Goal: Complete application form: Complete application form

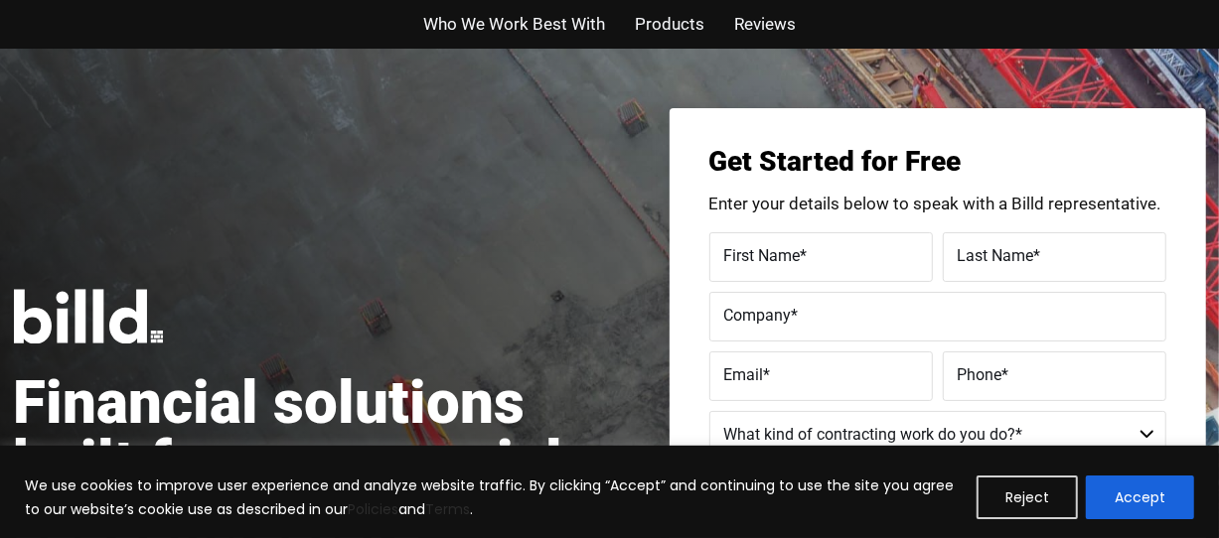
click at [853, 271] on label "First Name *" at bounding box center [821, 256] width 194 height 29
click at [853, 277] on input "First Name *" at bounding box center [821, 257] width 224 height 50
type input "[PERSON_NAME]"
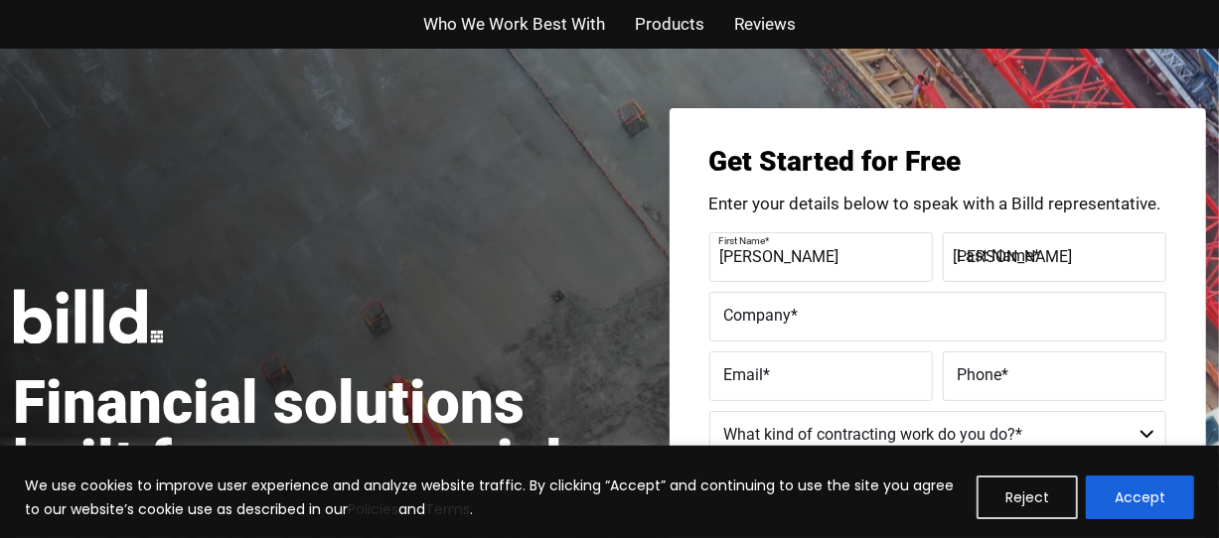
type input "[EMAIL_ADDRESS][DOMAIN_NAME]"
type input "[PHONE_NUMBER]"
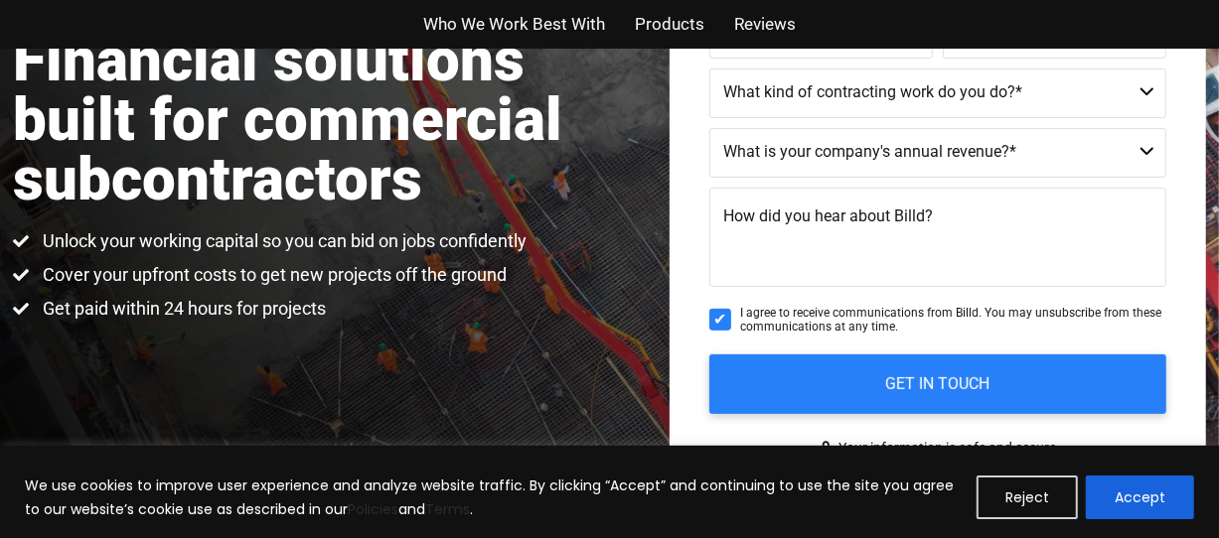
scroll to position [358, 0]
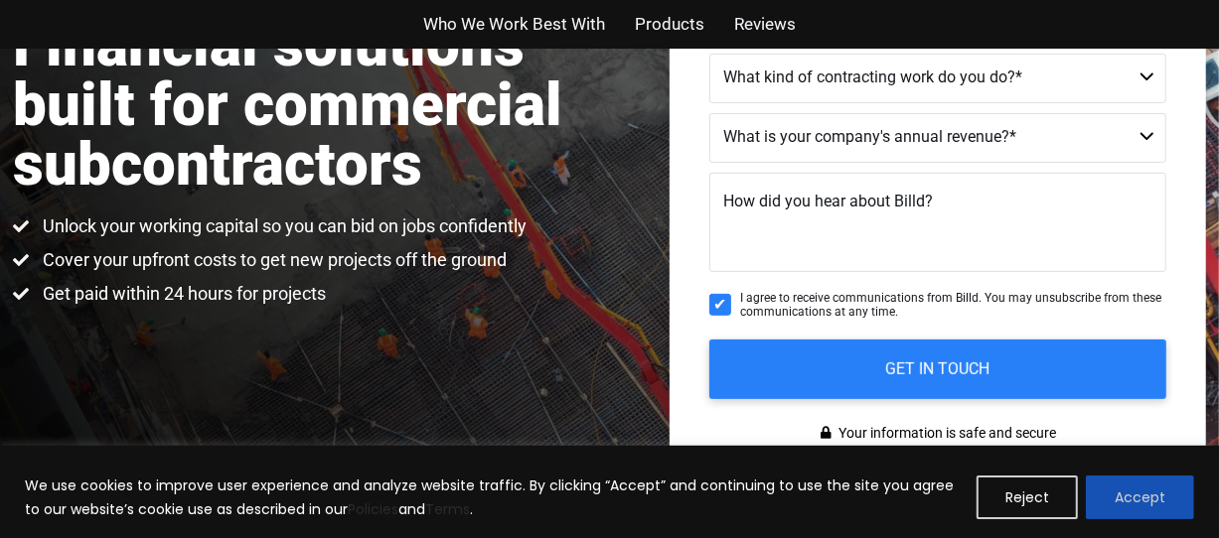
click at [1158, 496] on button "Accept" at bounding box center [1140, 498] width 108 height 44
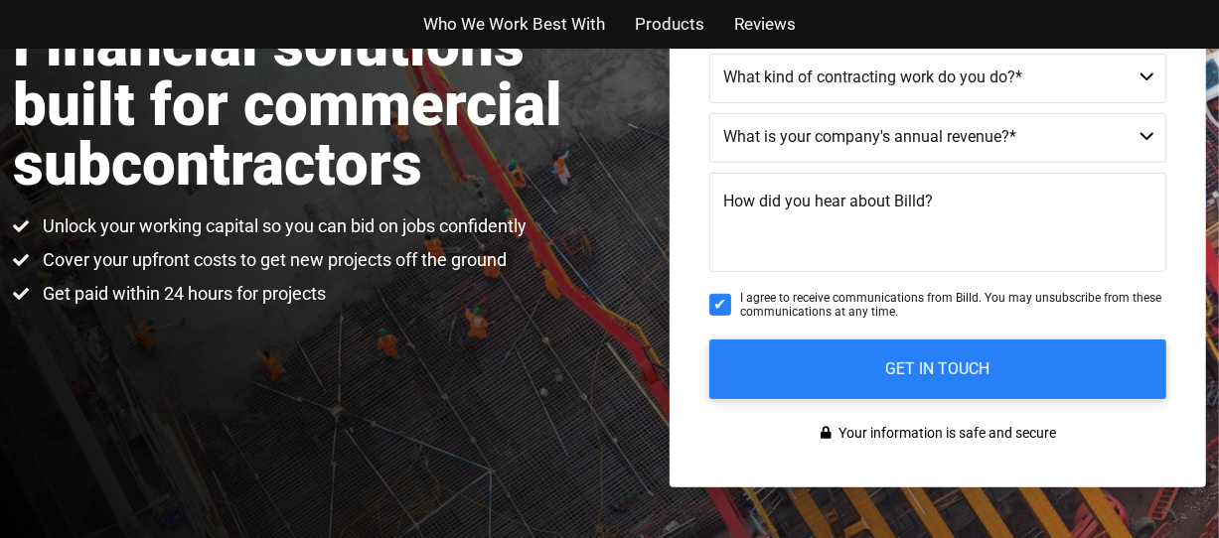
click at [1006, 237] on textarea "How did you hear about Billd?" at bounding box center [937, 222] width 457 height 99
type textarea "researching on line"
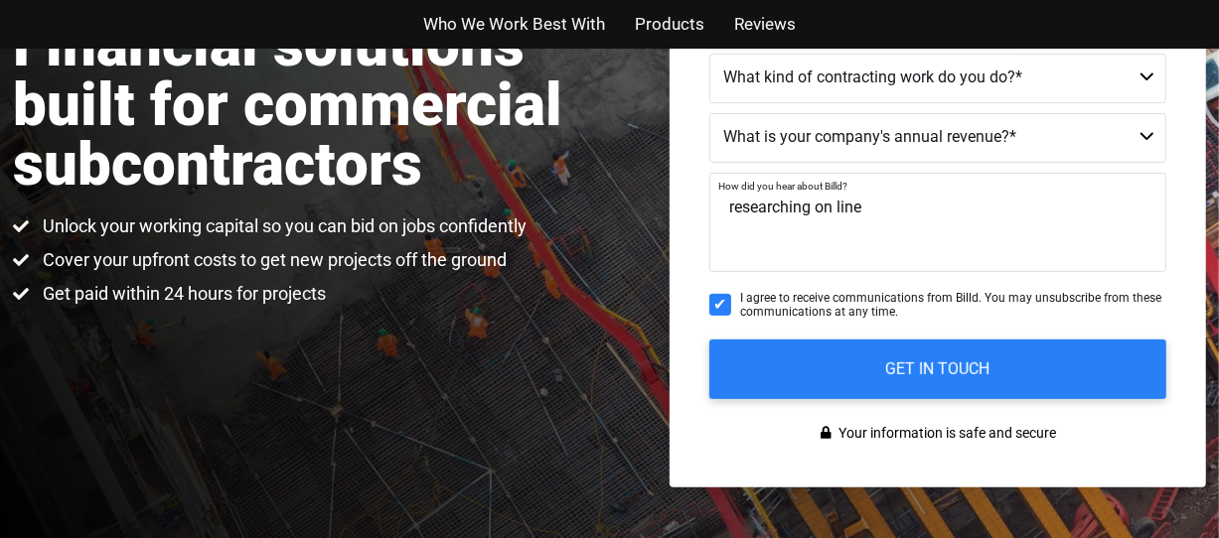
click at [1145, 149] on select "$40M + $25M - $40M $8M - $25M $4M - $8M $2M - $4M $1M - $2M Less than $1M" at bounding box center [937, 138] width 457 height 50
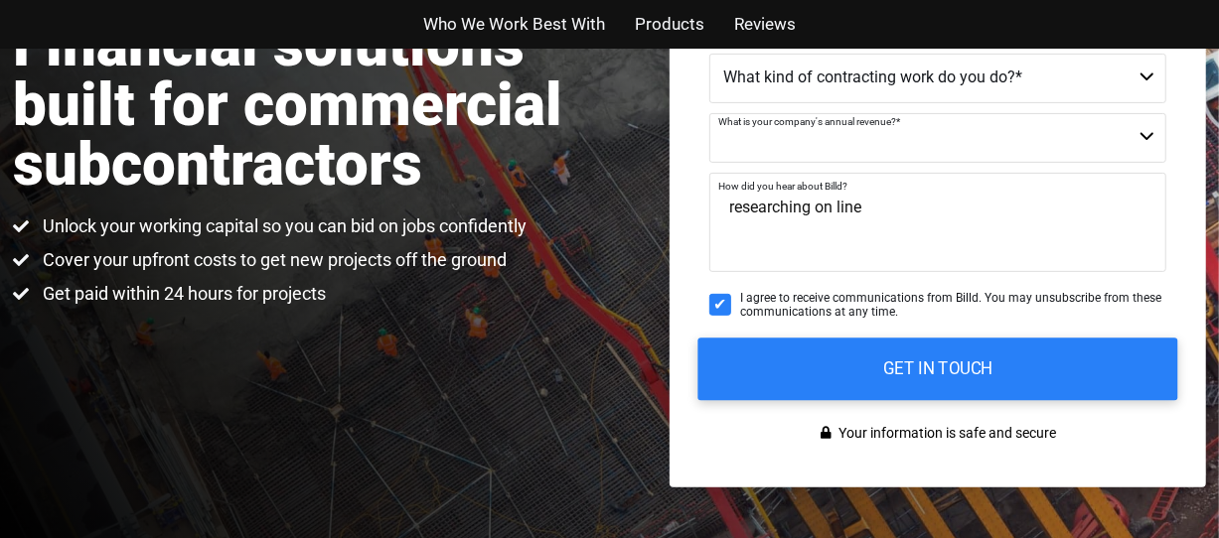
select select "Less than $1M"
click at [709, 129] on select "$40M + $25M - $40M $8M - $25M $4M - $8M $2M - $4M $1M - $2M Less than $1M" at bounding box center [937, 138] width 457 height 50
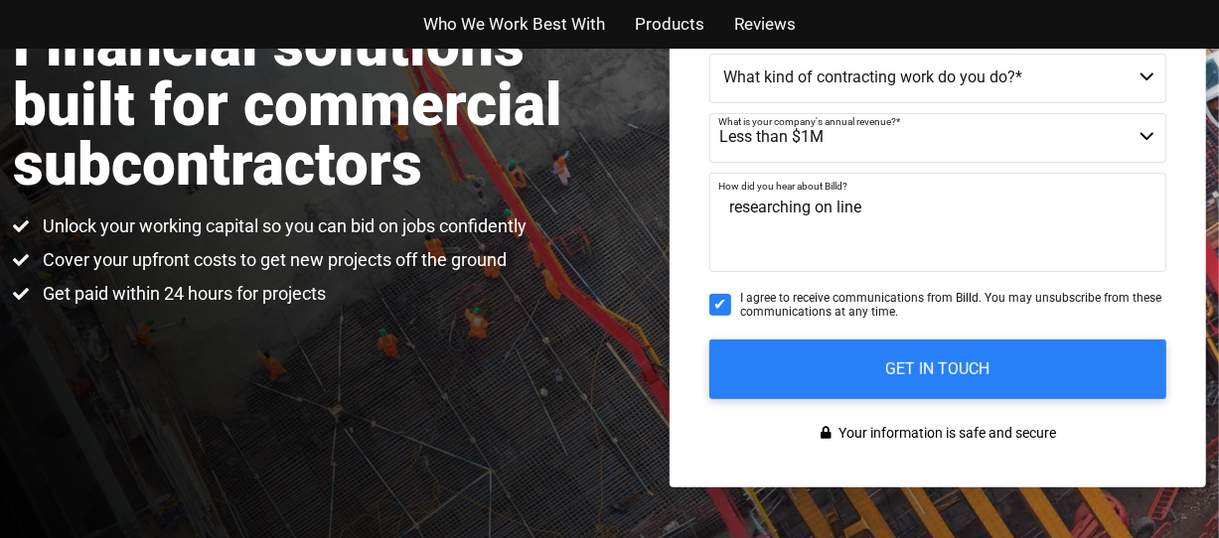
click at [1145, 92] on select "Commercial Commercial and Residential Residential Not a Contractor" at bounding box center [937, 79] width 457 height 50
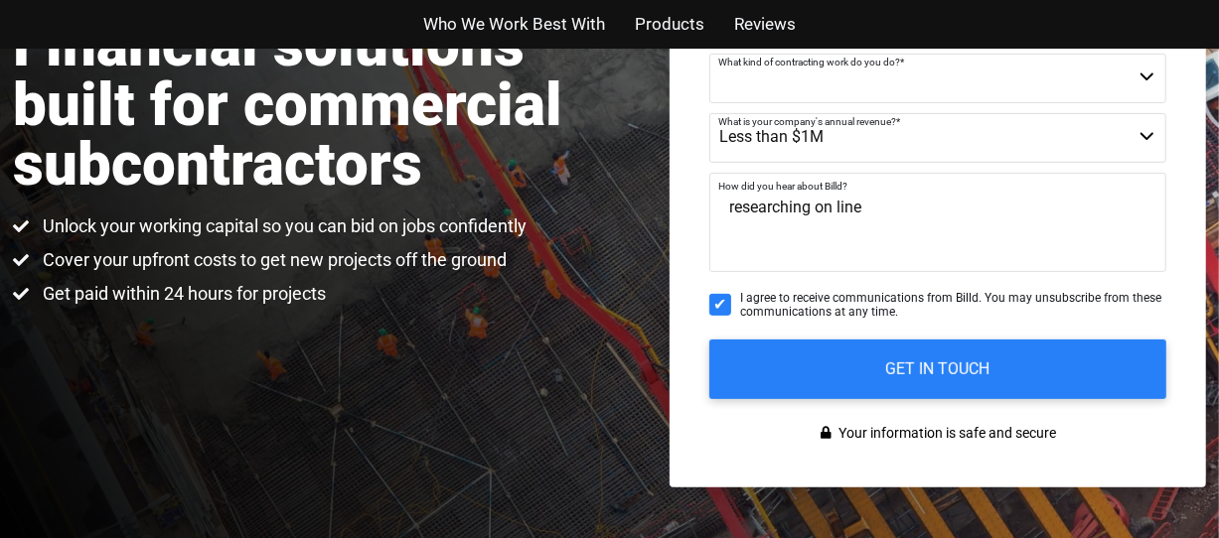
select select "Residential"
click at [709, 70] on select "Commercial Commercial and Residential Residential Not a Contractor" at bounding box center [937, 79] width 457 height 50
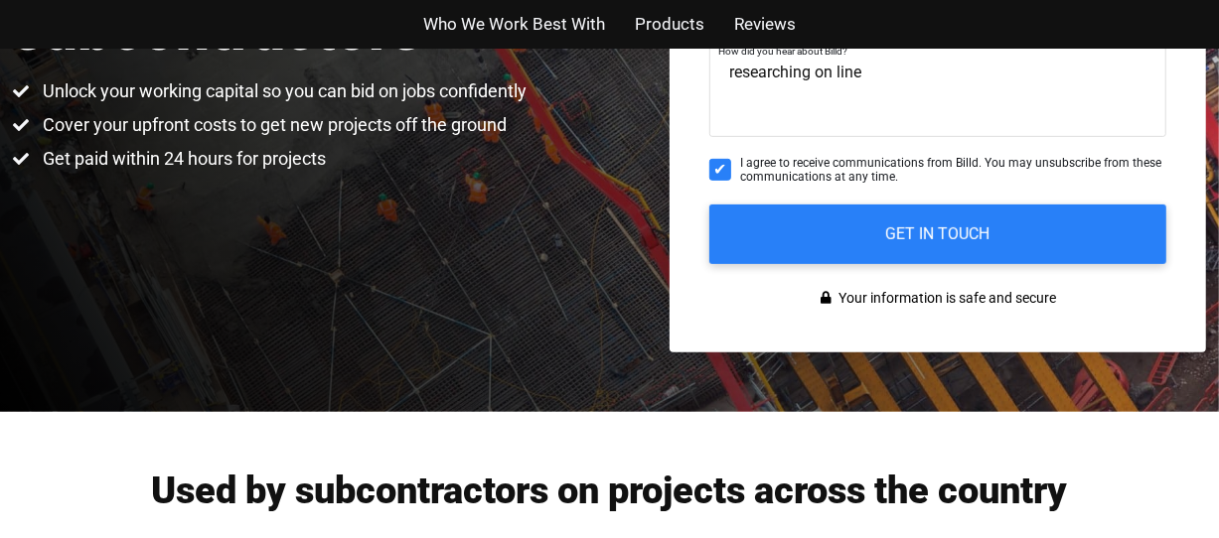
scroll to position [505, 0]
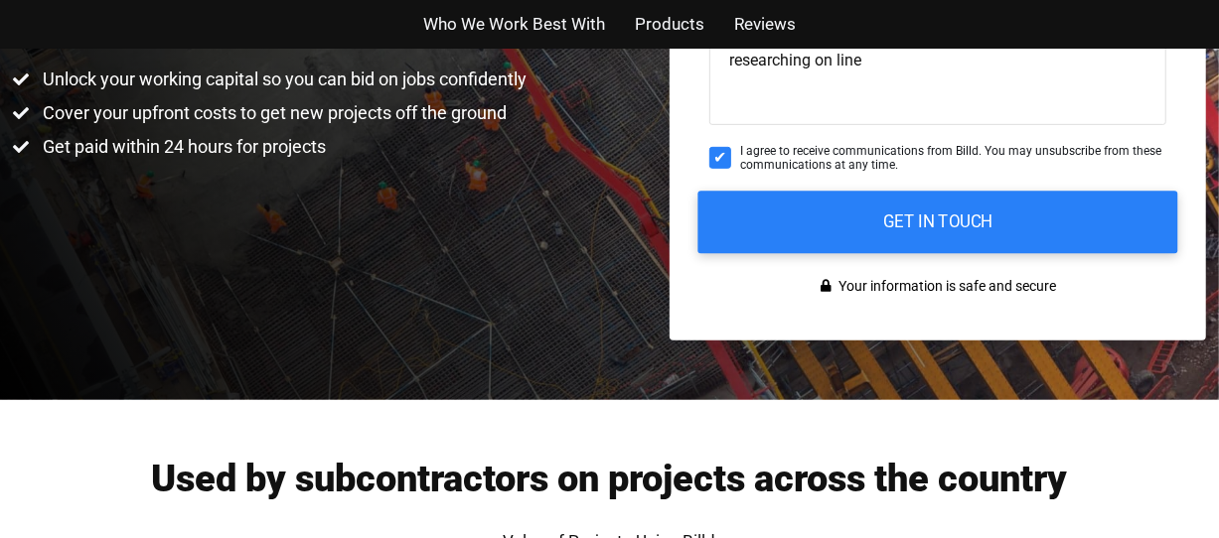
click at [918, 229] on input "GET IN TOUCH" at bounding box center [937, 222] width 480 height 63
click at [921, 232] on input "GET IN TOUCH" at bounding box center [937, 222] width 480 height 63
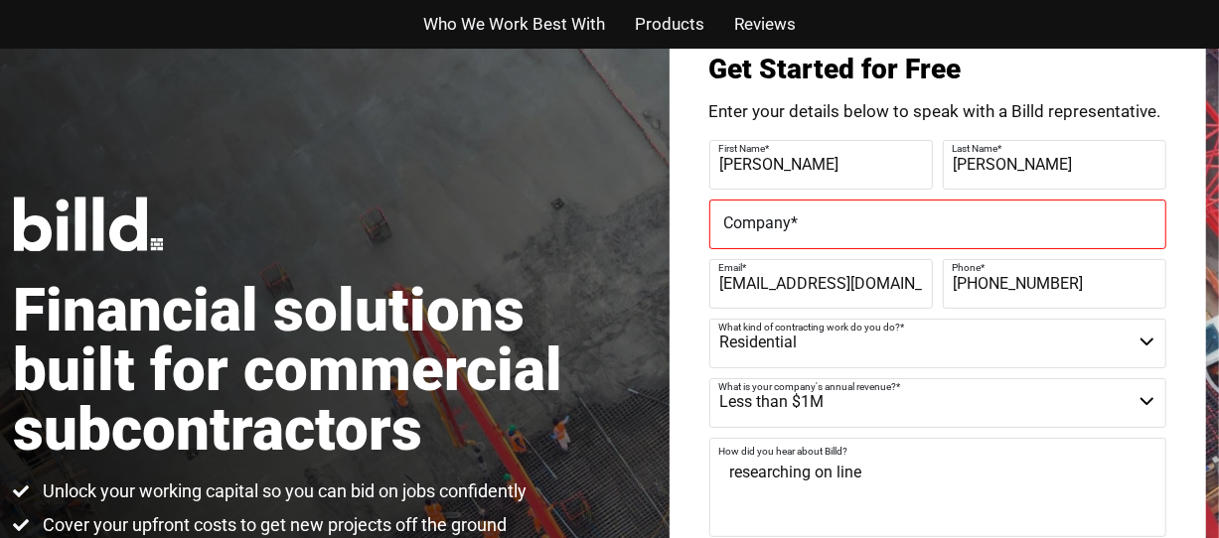
scroll to position [0, 0]
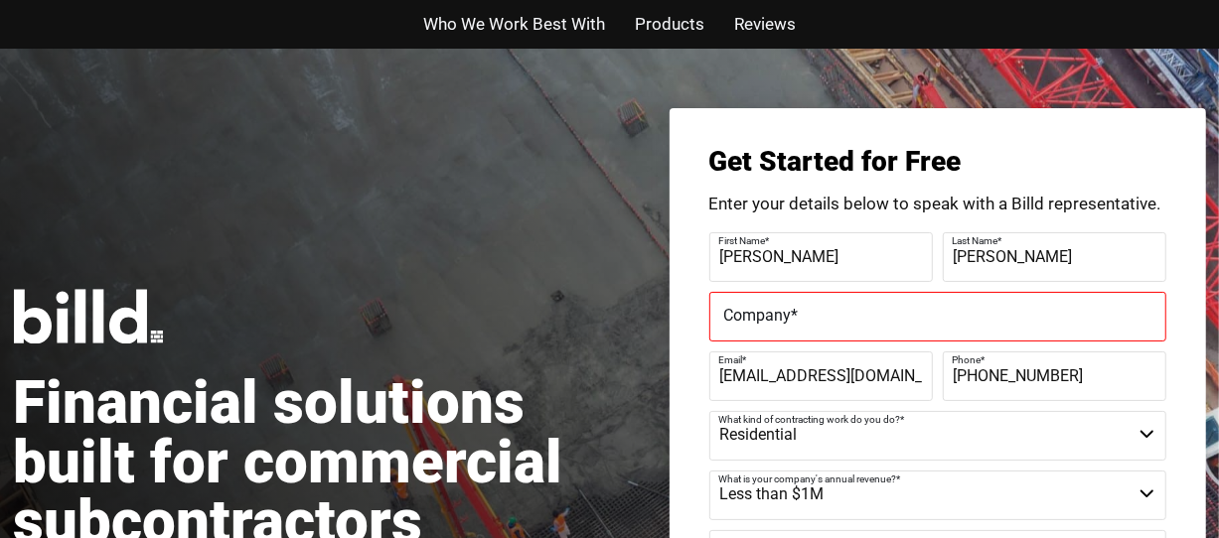
click at [917, 328] on label "Company *" at bounding box center [937, 316] width 427 height 29
click at [917, 328] on input "Company *" at bounding box center [937, 317] width 457 height 50
click at [917, 316] on label "Company *" at bounding box center [935, 301] width 432 height 29
click at [917, 328] on input "Company *" at bounding box center [937, 317] width 457 height 50
click at [917, 328] on label "Company *" at bounding box center [937, 316] width 427 height 29
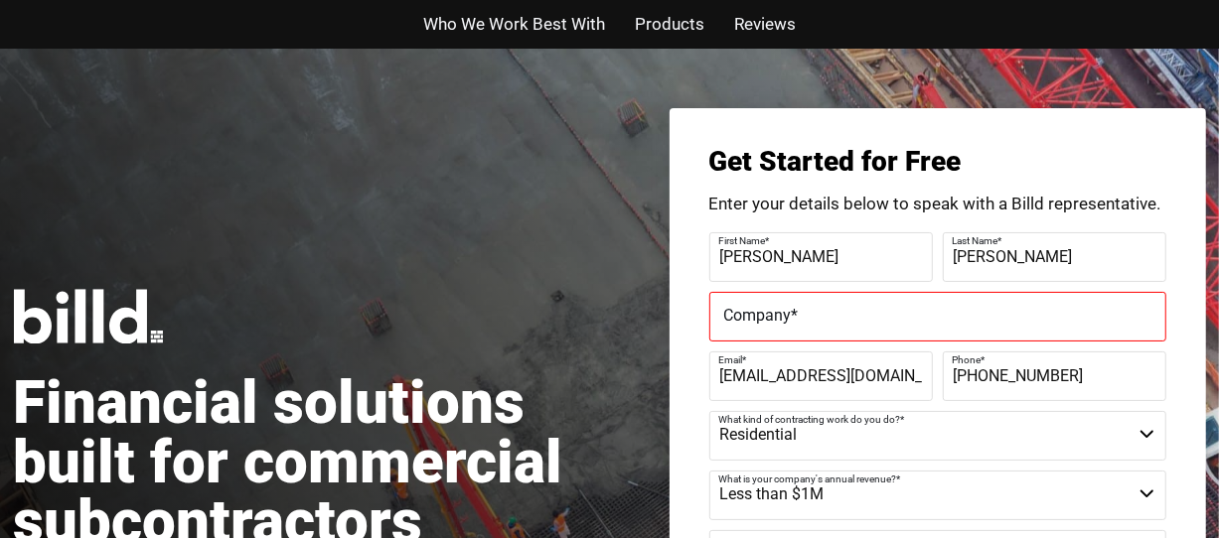
click at [917, 328] on input "Company *" at bounding box center [937, 317] width 457 height 50
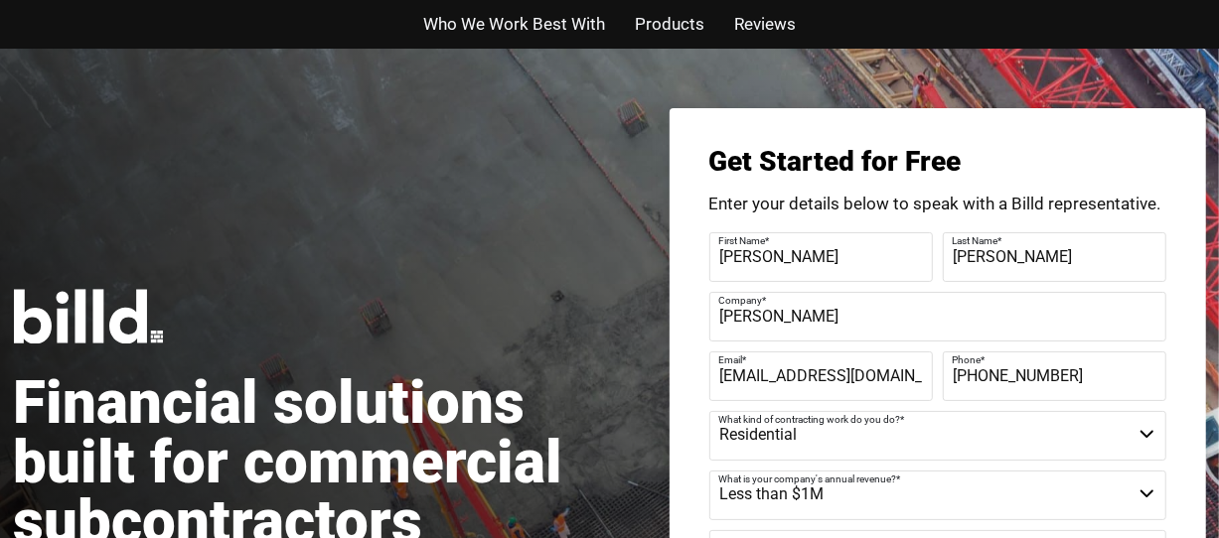
type input "[PERSON_NAME]"
